Goal: Information Seeking & Learning: Find specific fact

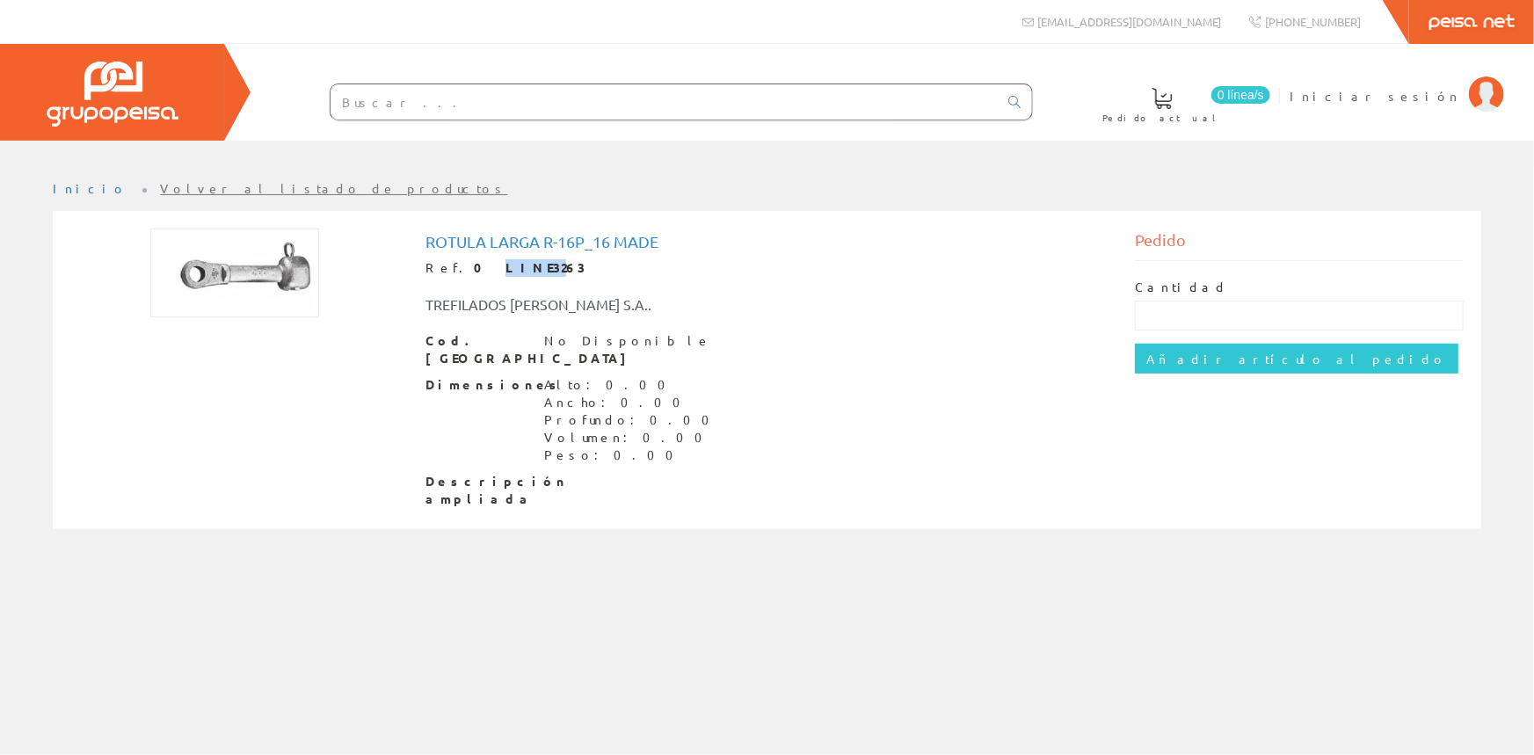
drag, startPoint x: 460, startPoint y: 268, endPoint x: 503, endPoint y: 272, distance: 43.3
click at [503, 272] on strong "0 LINE3263" at bounding box center [530, 267] width 112 height 16
click at [550, 376] on div "Alto: 0.00" at bounding box center [632, 385] width 176 height 18
drag, startPoint x: 571, startPoint y: 401, endPoint x: 553, endPoint y: 398, distance: 18.6
click at [568, 411] on div "Profundo: 0.00" at bounding box center [632, 420] width 176 height 18
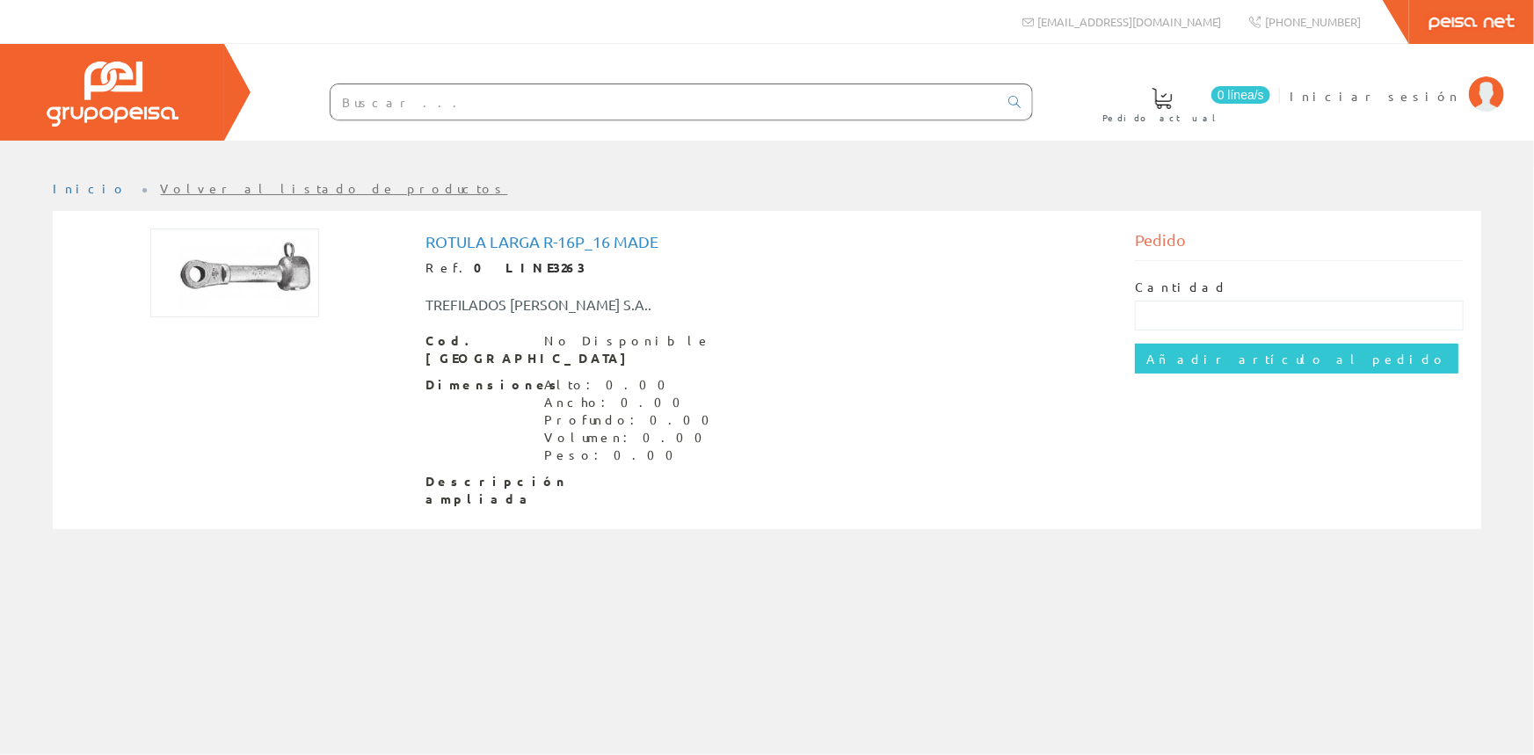
click at [405, 96] on input "text" at bounding box center [663, 101] width 667 height 35
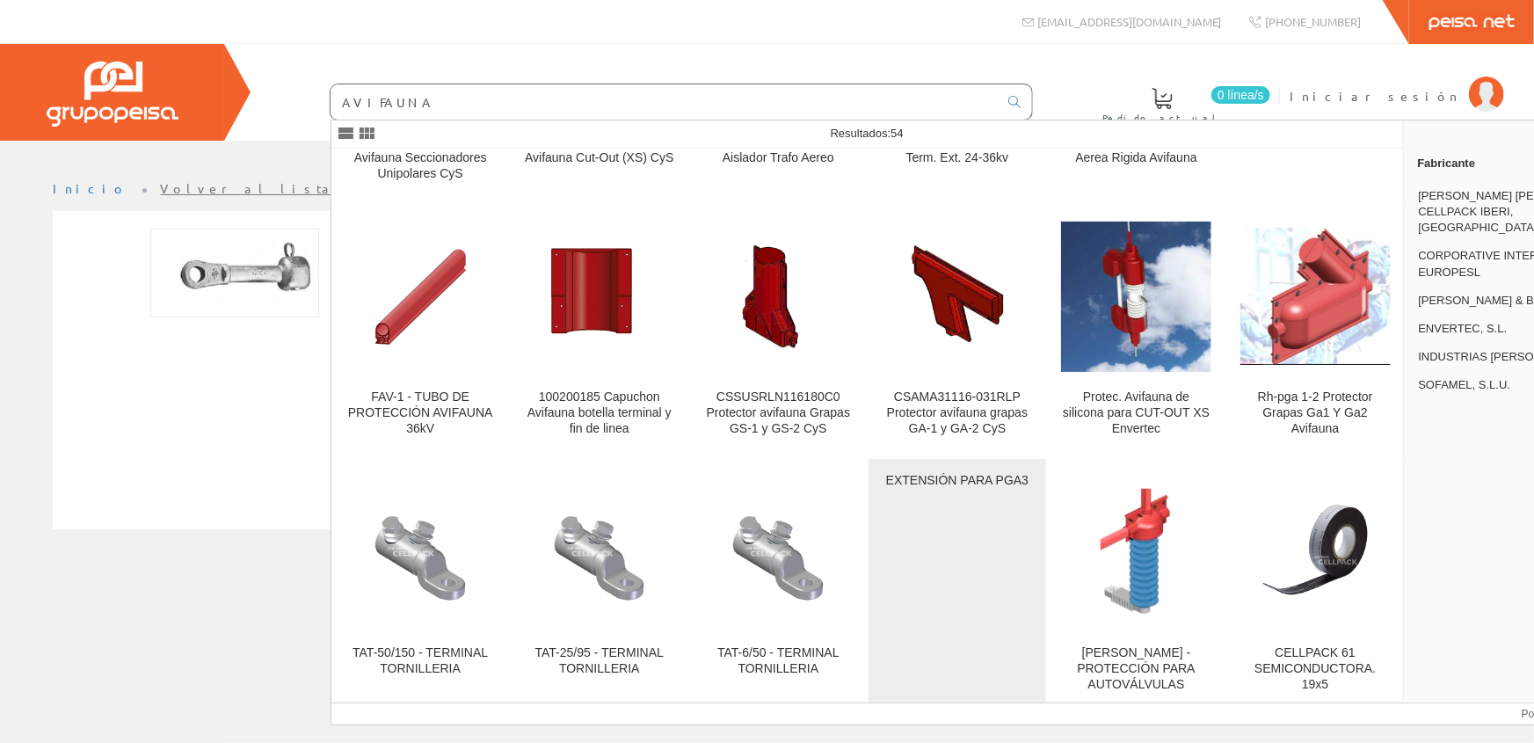
scroll to position [719, 0]
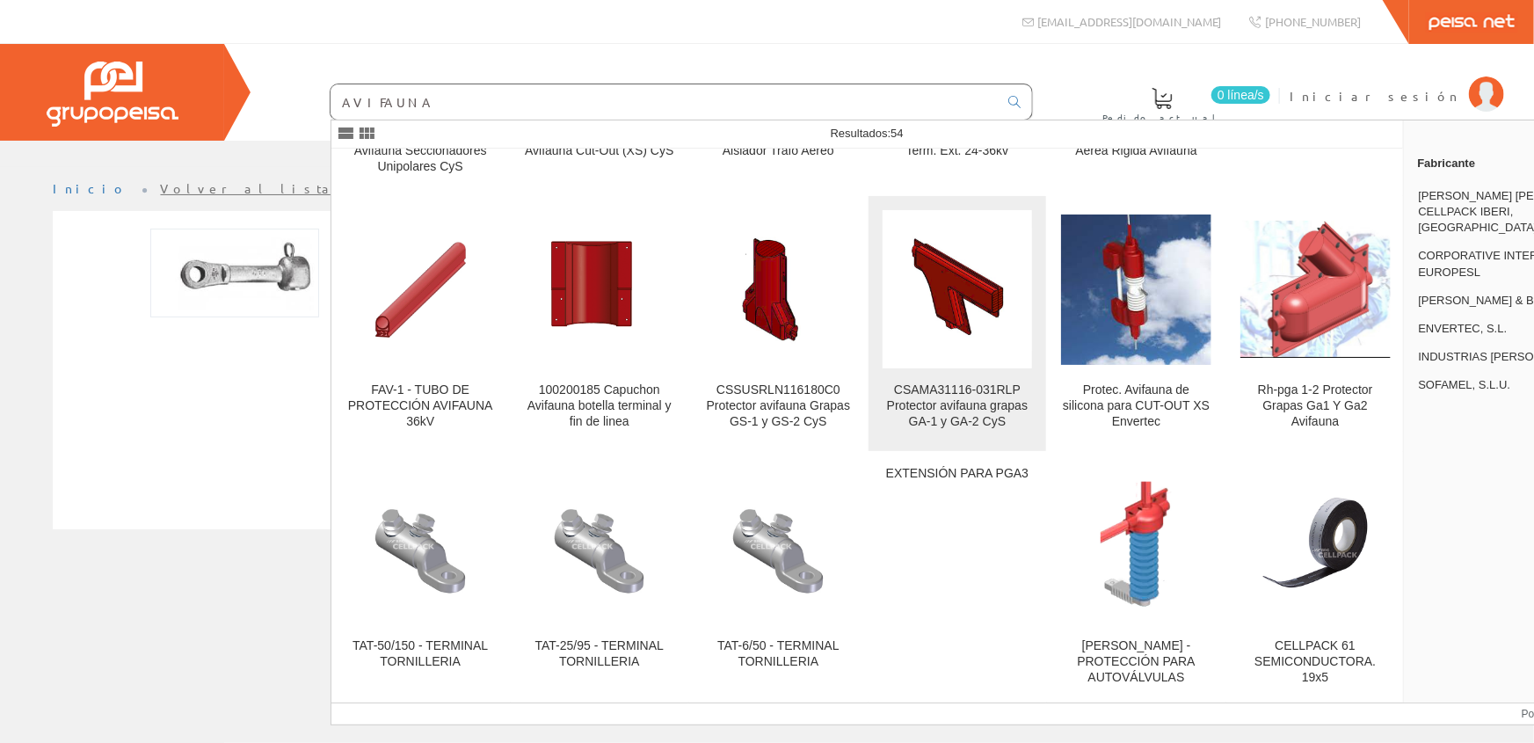
type input "AVIFAUNA"
click at [916, 290] on img at bounding box center [957, 290] width 150 height 122
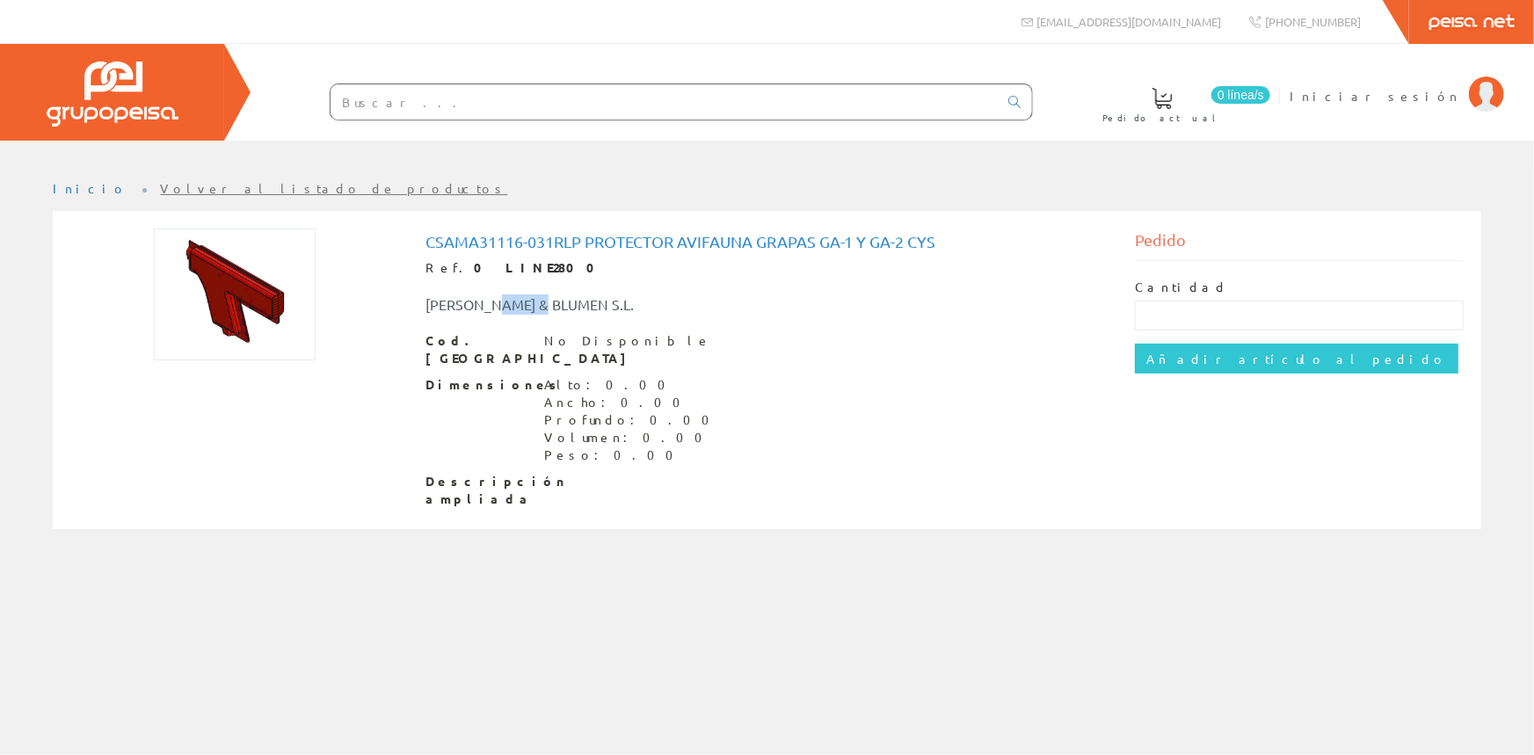
drag, startPoint x: 496, startPoint y: 299, endPoint x: 555, endPoint y: 311, distance: 60.2
click at [555, 311] on div "[PERSON_NAME] & BLUMEN S.L." at bounding box center [619, 304] width 414 height 20
click at [657, 380] on div "Dimensiones Alto: 0.00 Ancho: 0.00 Profundo: 0.00 Volumen: 0.00 Peso: 0.00" at bounding box center [767, 420] width 684 height 88
drag, startPoint x: 771, startPoint y: 249, endPoint x: 906, endPoint y: 248, distance: 135.3
click at [906, 248] on h1 "CSAMA31116-031RLP Protector avifauna grapas GA-1 y GA-2 CyS" at bounding box center [767, 242] width 684 height 18
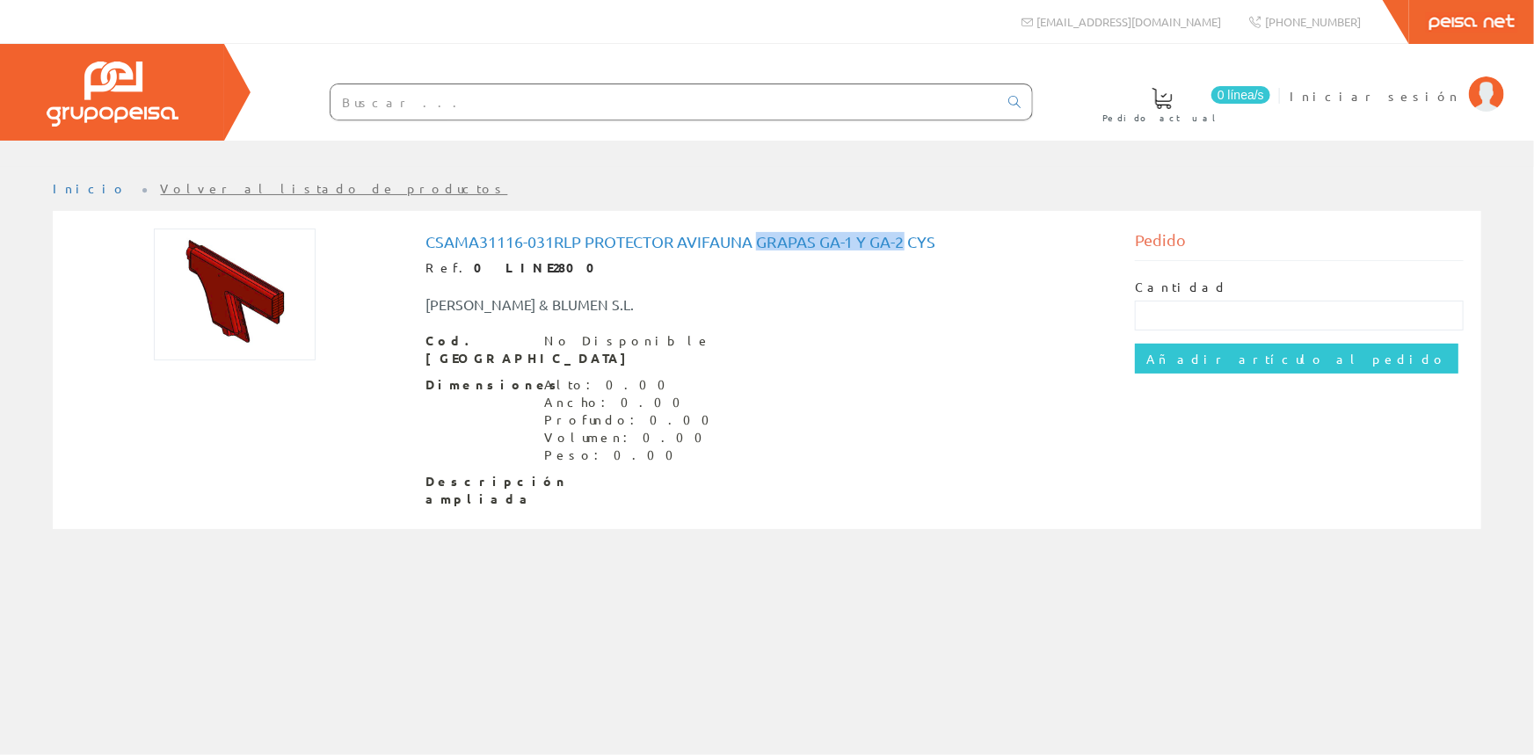
copy h1 "grapas GA-1 y GA-2"
drag, startPoint x: 413, startPoint y: 241, endPoint x: 580, endPoint y: 246, distance: 167.1
click at [580, 246] on div "CSAMA31116-031RLP Protector avifauna grapas GA-1 y GA-2 CyS Ref. 0 LINE2800 [PE…" at bounding box center [767, 372] width 710 height 287
copy h1 "CSAMA31116-031RLP"
